Goal: Information Seeking & Learning: Find specific fact

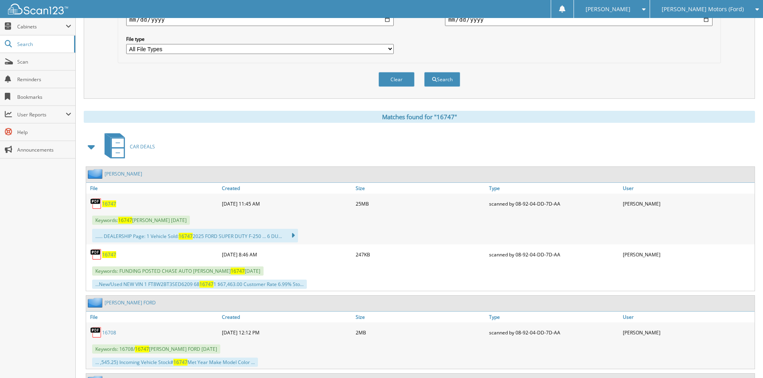
click at [705, 8] on span "[PERSON_NAME] Motors (Ford)" at bounding box center [702, 9] width 82 height 5
click at [703, 32] on link "[PERSON_NAME] Automotive Inc (Chevy)" at bounding box center [706, 29] width 113 height 22
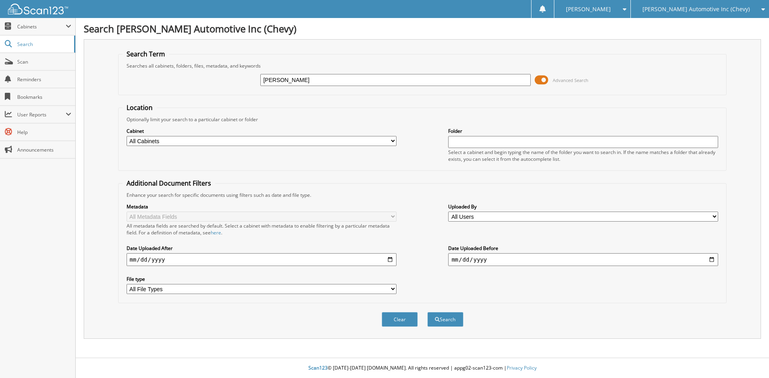
type input "[PERSON_NAME]"
click at [427, 312] on button "Search" at bounding box center [445, 319] width 36 height 15
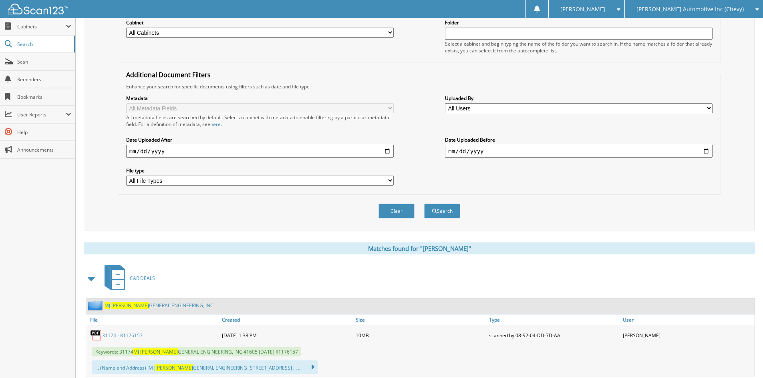
scroll to position [240, 0]
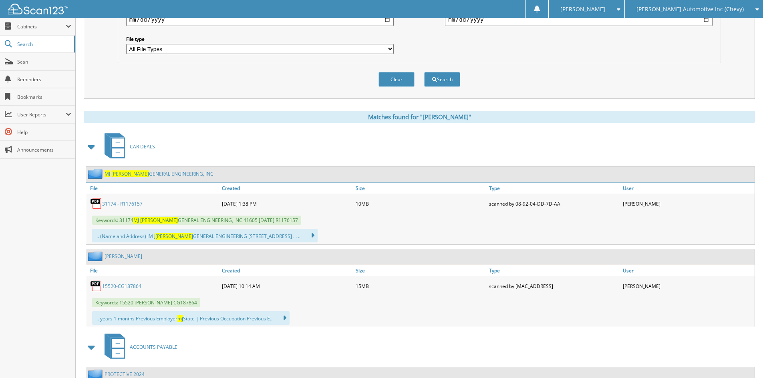
click at [131, 204] on link "31174 - R1176157" at bounding box center [122, 204] width 40 height 7
